Goal: Information Seeking & Learning: Learn about a topic

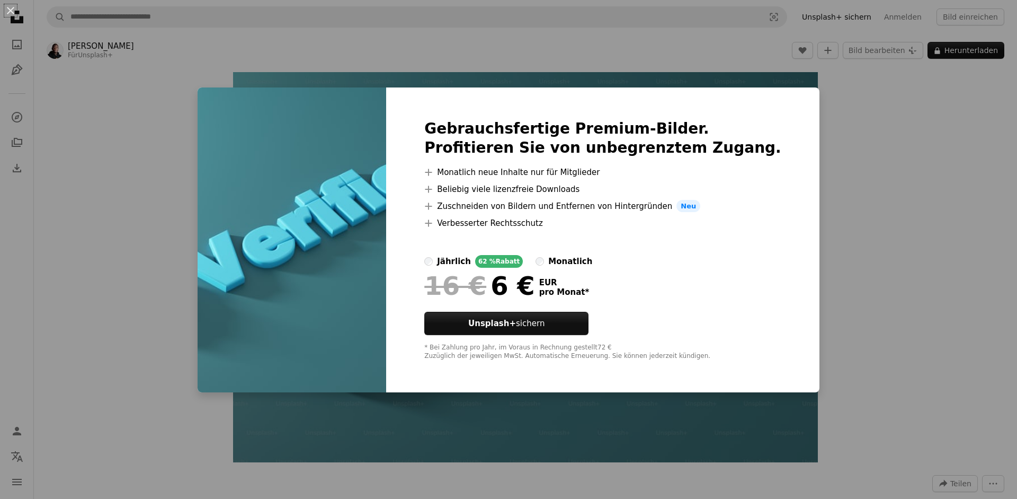
click at [790, 185] on div "An X shape Gebrauchsfertige Premium-Bilder. Profitieren Sie von unbegrenztem Zu…" at bounding box center [508, 249] width 1017 height 499
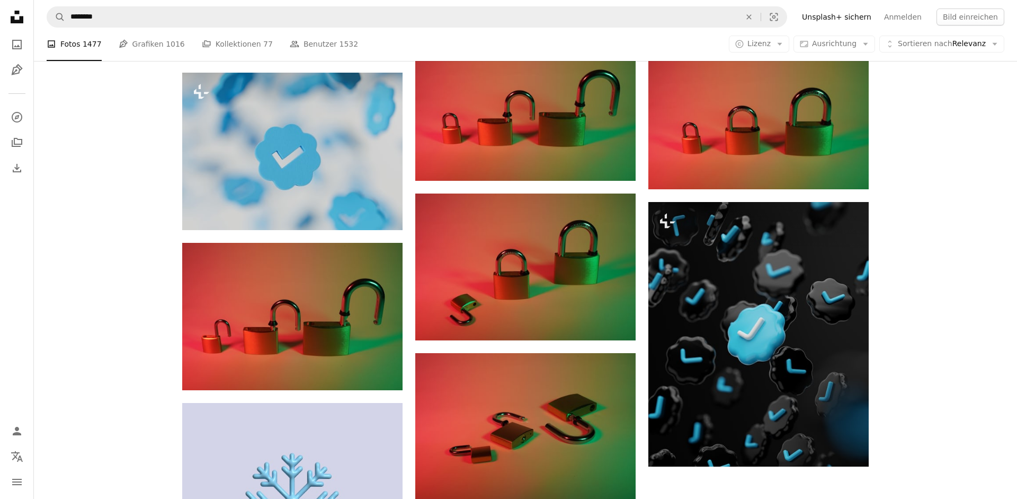
scroll to position [1243, 0]
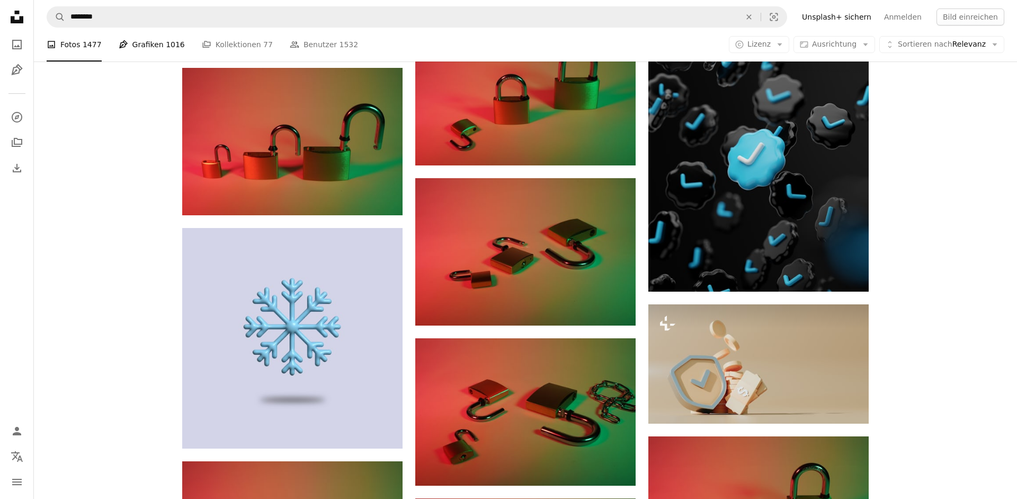
click at [152, 54] on link "Pen Tool Grafiken 1016" at bounding box center [152, 45] width 66 height 34
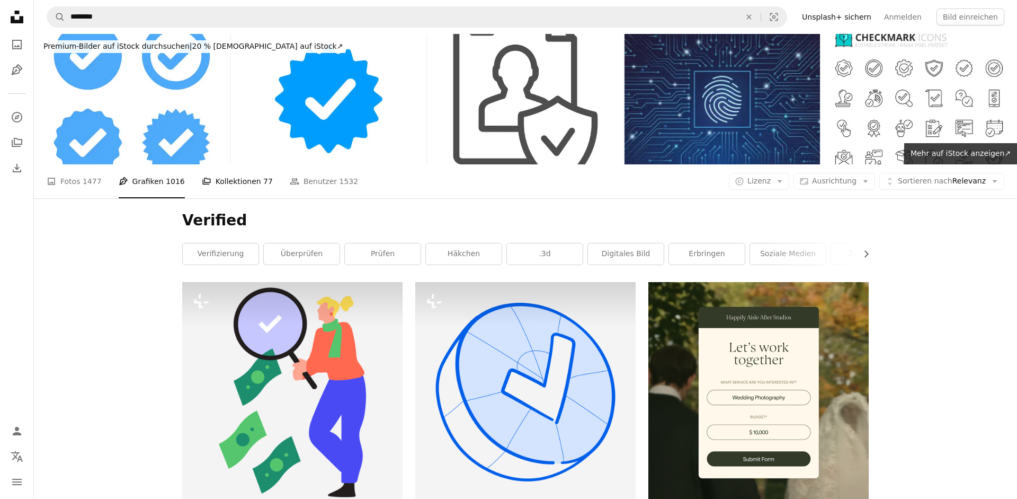
click at [206, 164] on link "A stack of folders Kollektionen 77" at bounding box center [237, 181] width 71 height 34
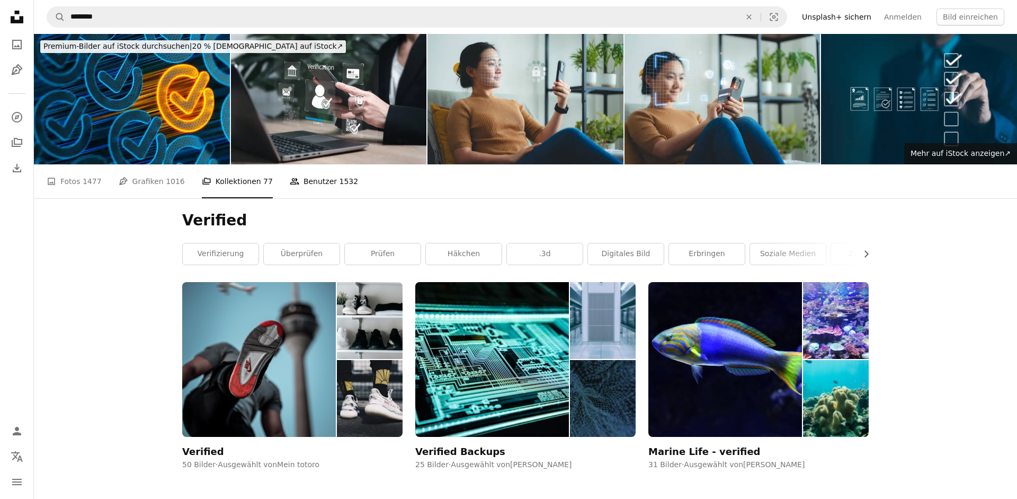
click at [340, 175] on span "1532" at bounding box center [349, 181] width 19 height 12
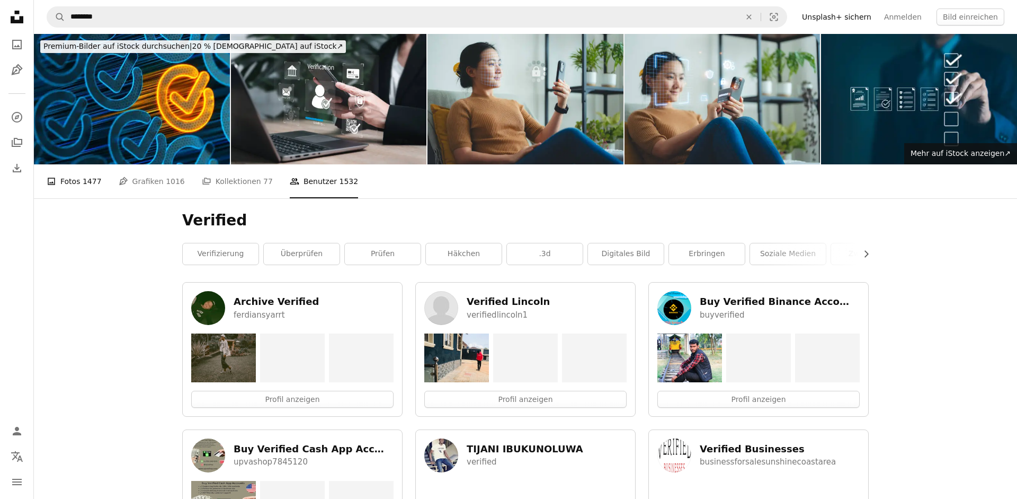
click at [87, 175] on span "1477" at bounding box center [92, 181] width 19 height 12
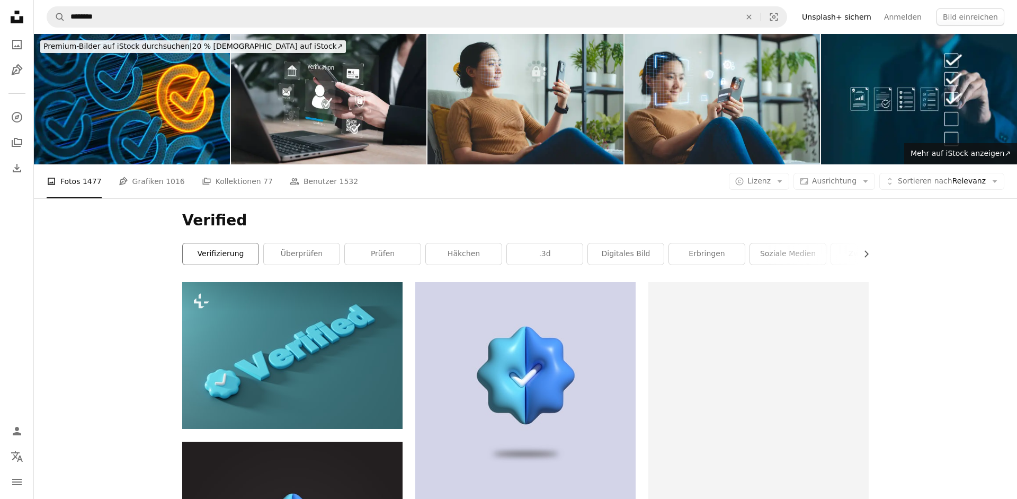
click at [212, 243] on link "Verifizierung" at bounding box center [221, 253] width 76 height 21
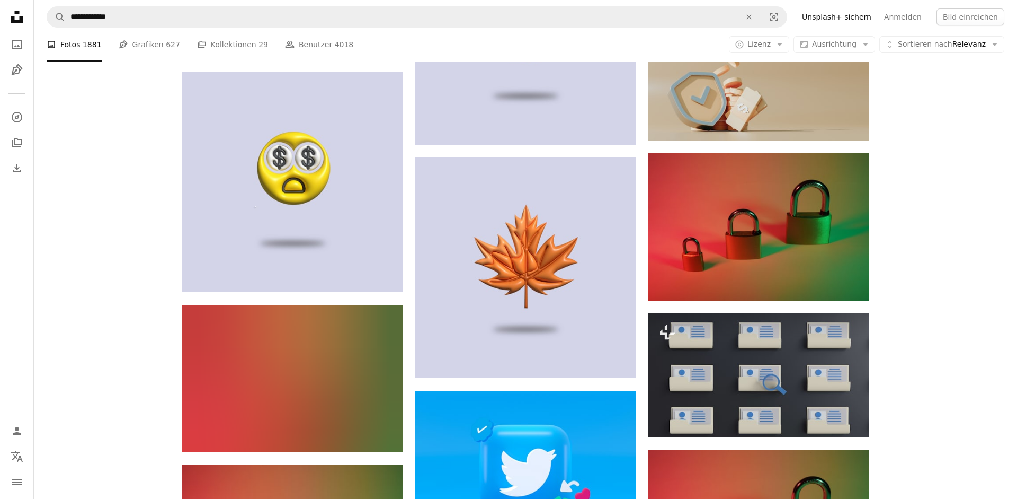
scroll to position [1027, 0]
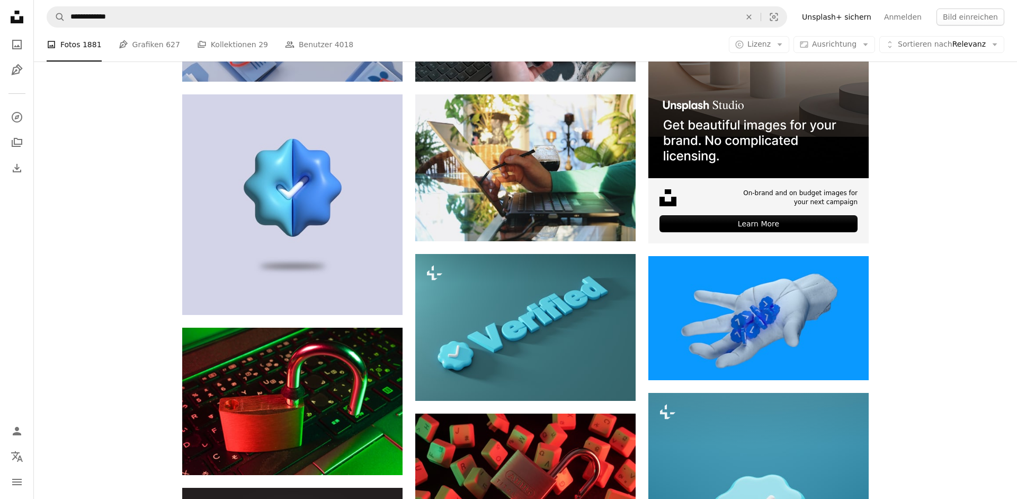
scroll to position [0, 0]
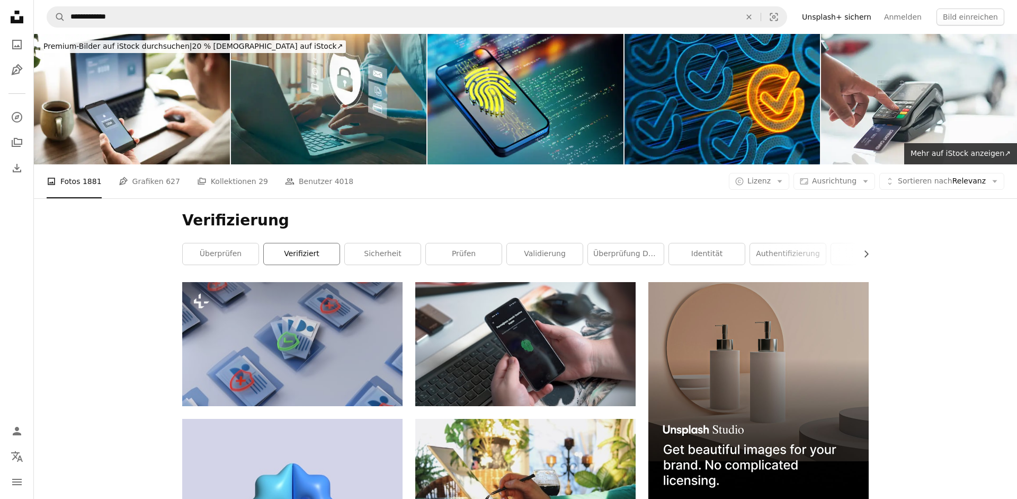
click at [321, 243] on link "verifiziert" at bounding box center [302, 253] width 76 height 21
